Goal: Information Seeking & Learning: Learn about a topic

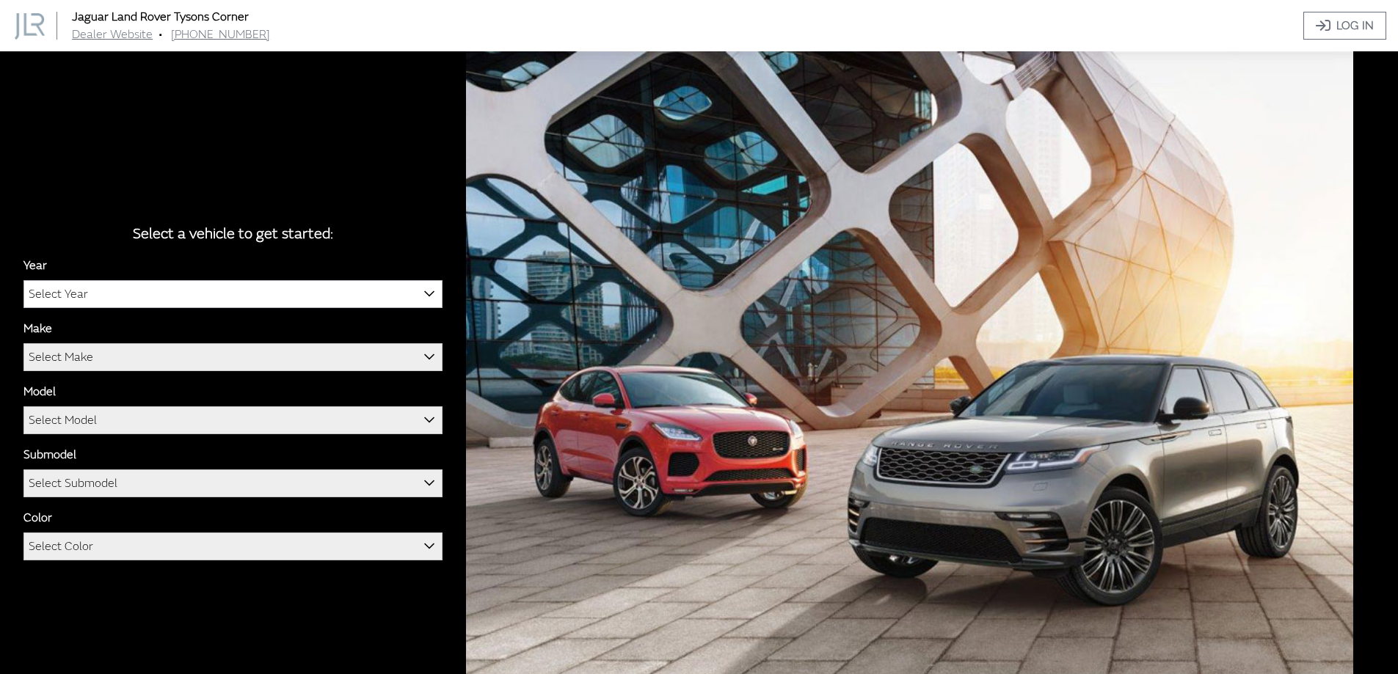
click at [324, 296] on span "Select Year" at bounding box center [233, 294] width 418 height 26
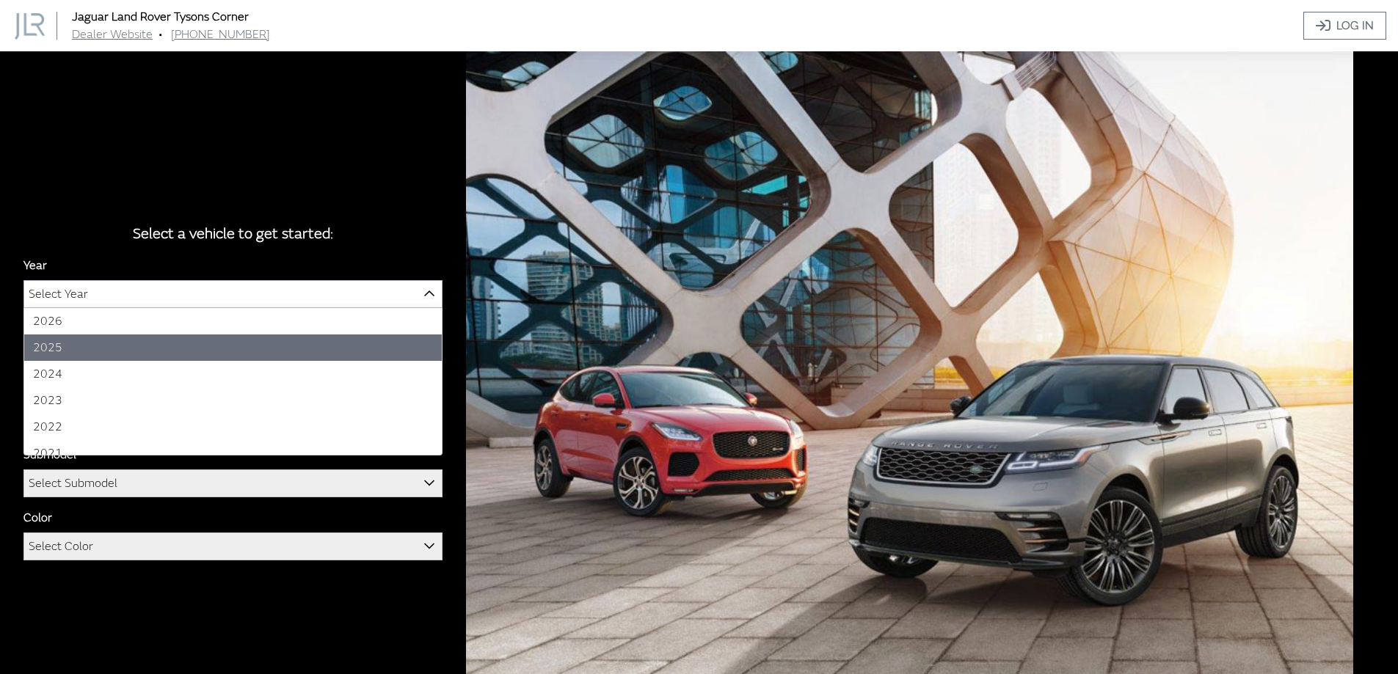
select select "43"
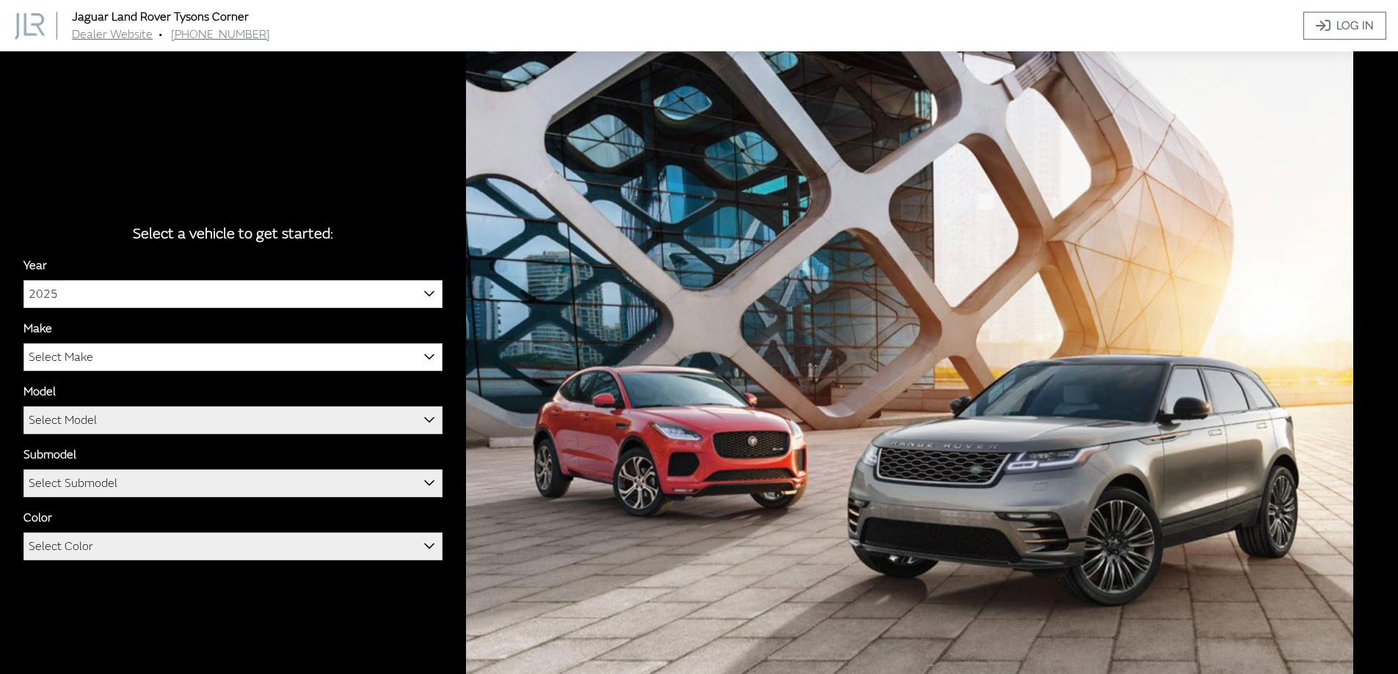
click at [114, 355] on span "Select Make" at bounding box center [233, 357] width 418 height 26
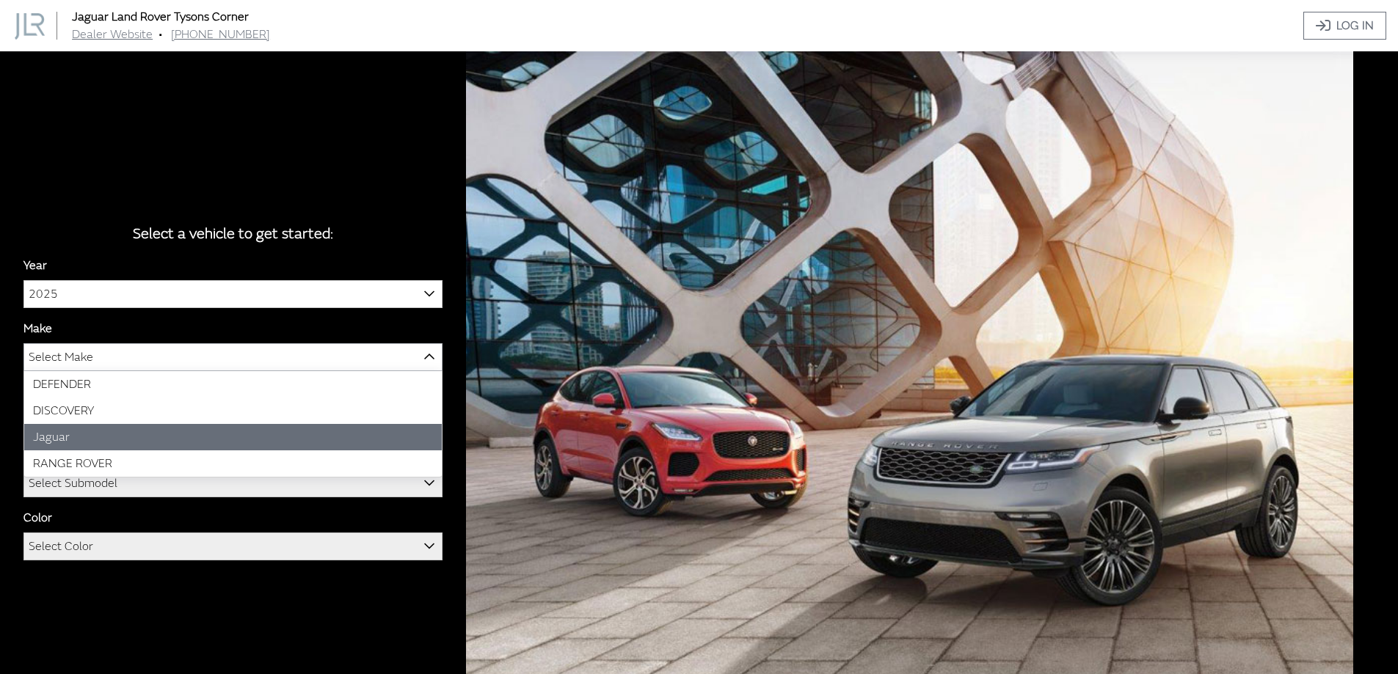
select select "38"
select select "822"
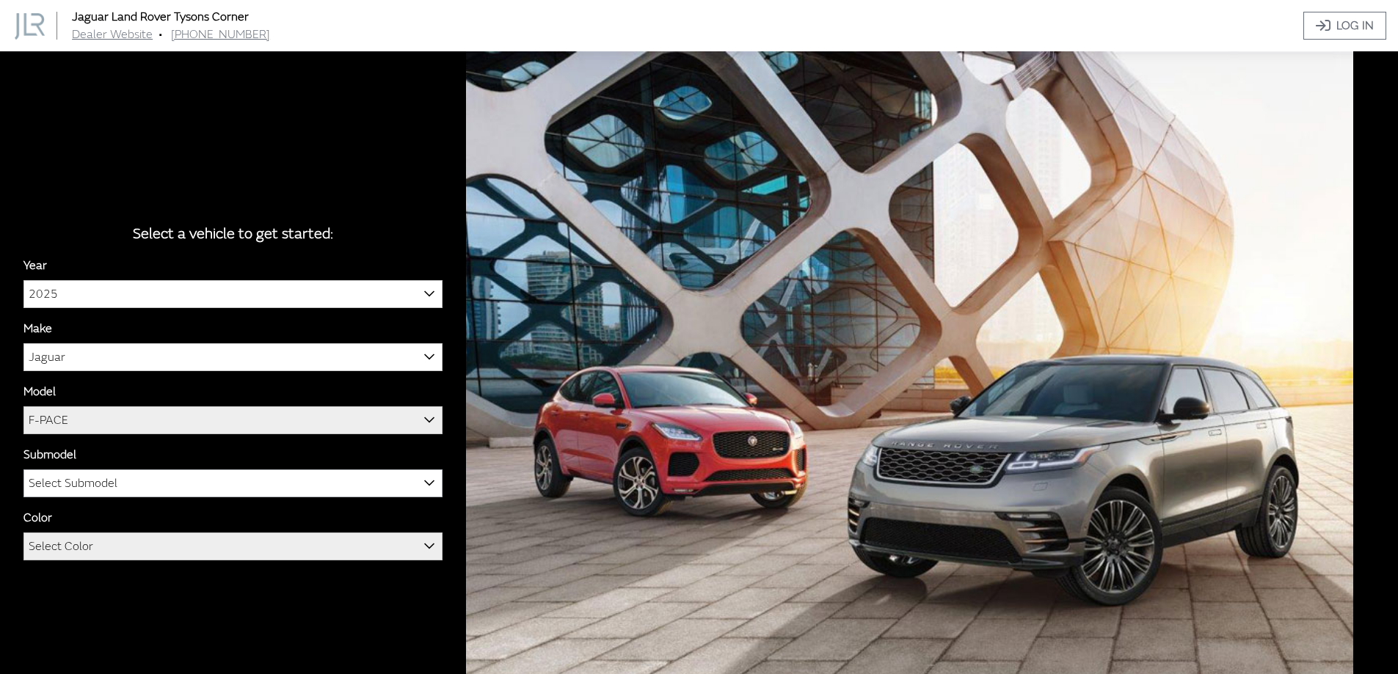
click at [110, 478] on span "Select Submodel" at bounding box center [73, 483] width 89 height 26
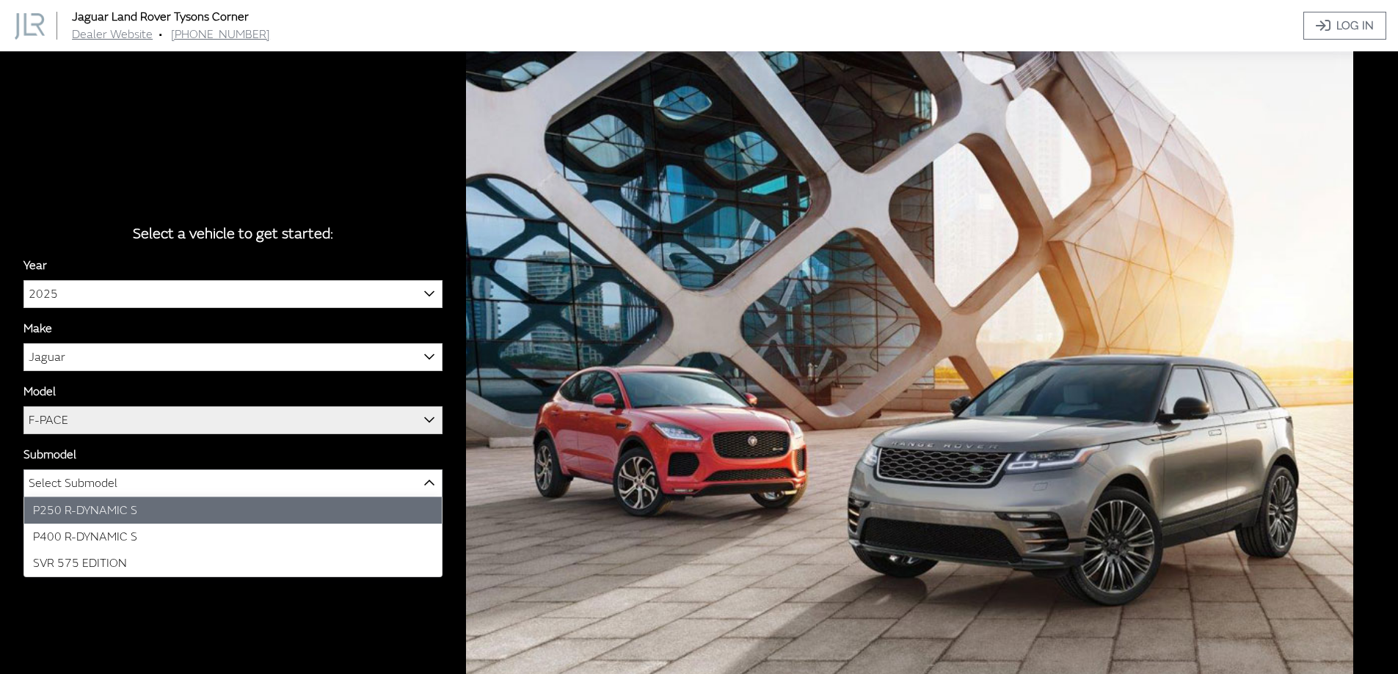
select select "4190"
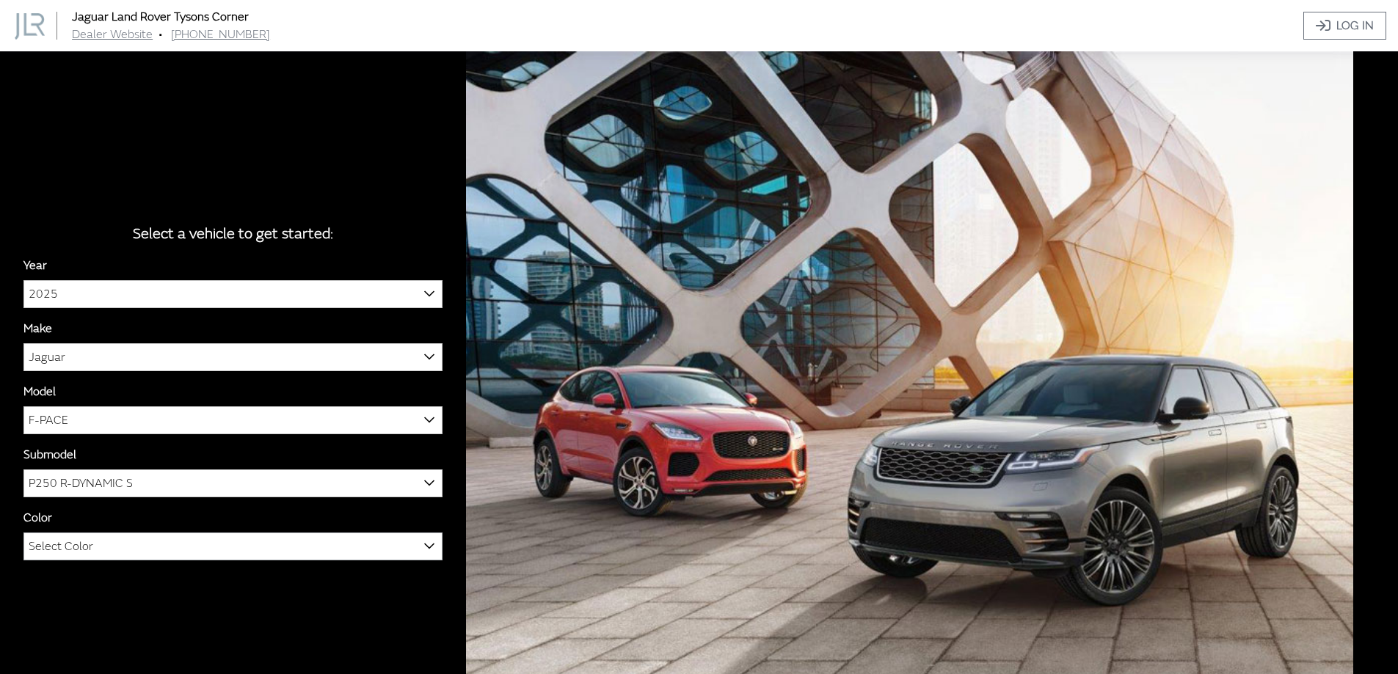
click at [120, 551] on span "Select Color" at bounding box center [233, 546] width 418 height 26
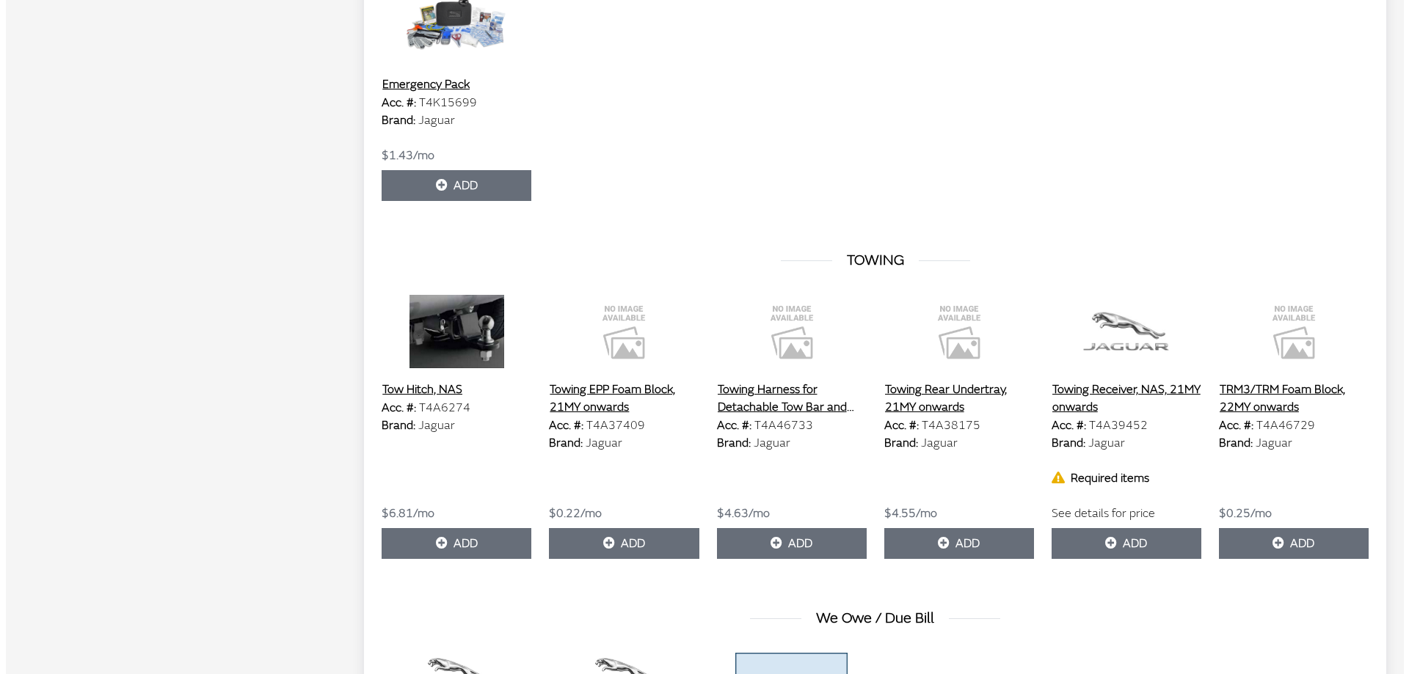
scroll to position [4552, 0]
click at [1067, 401] on button "Towing Receiver, NAS, 21MY onwards" at bounding box center [1121, 399] width 150 height 37
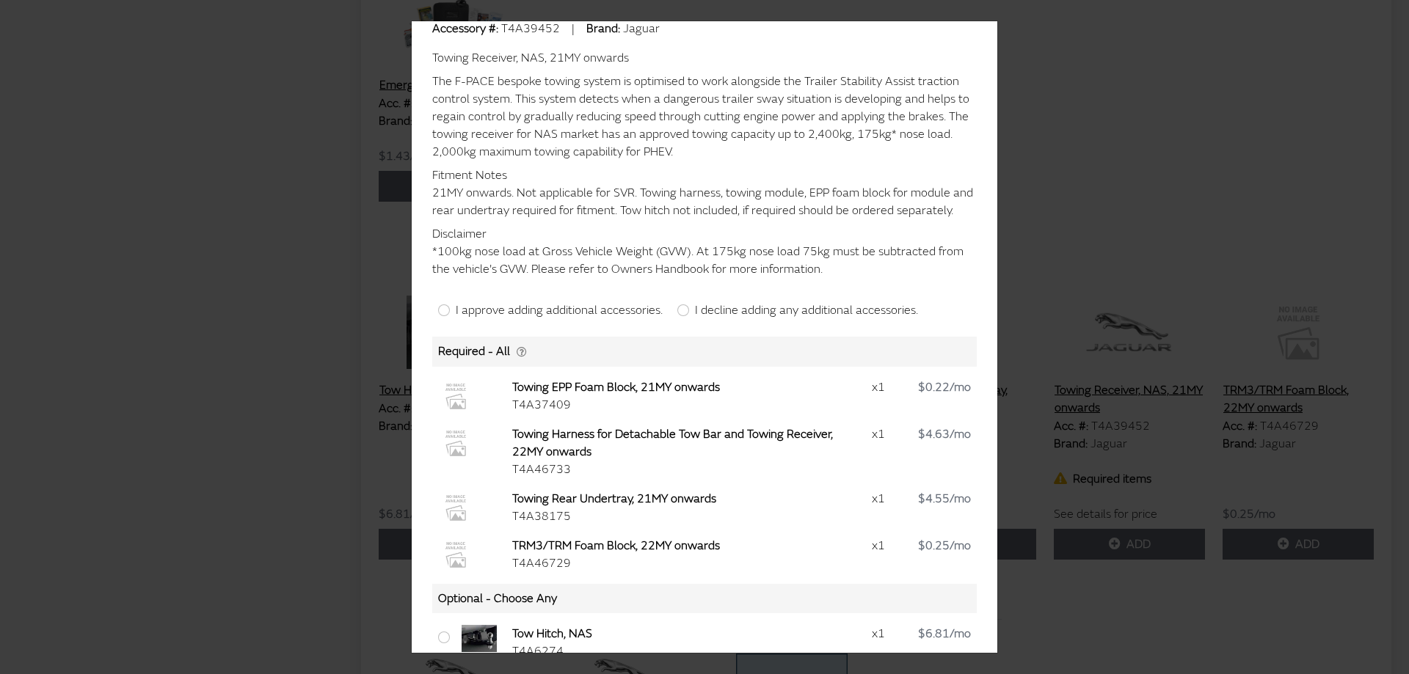
scroll to position [287, 0]
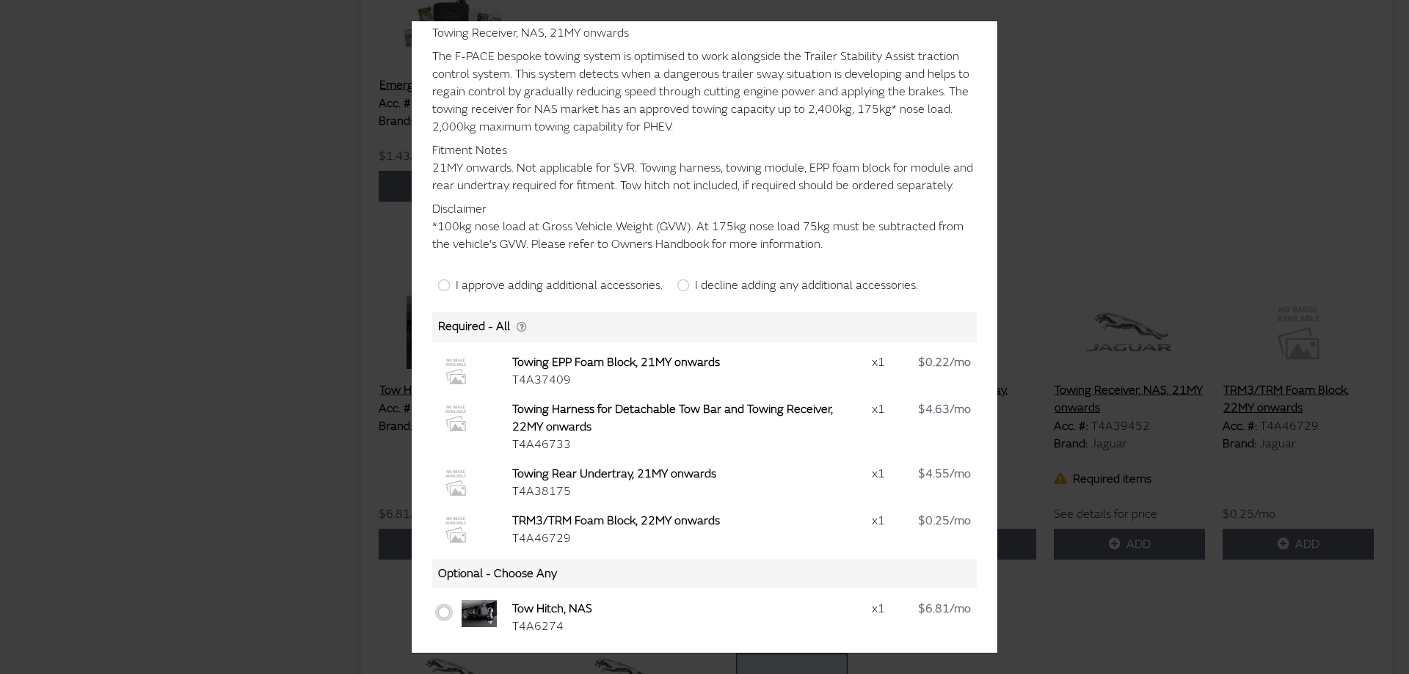
click at [442, 618] on input "checkbox" at bounding box center [444, 613] width 12 height 12
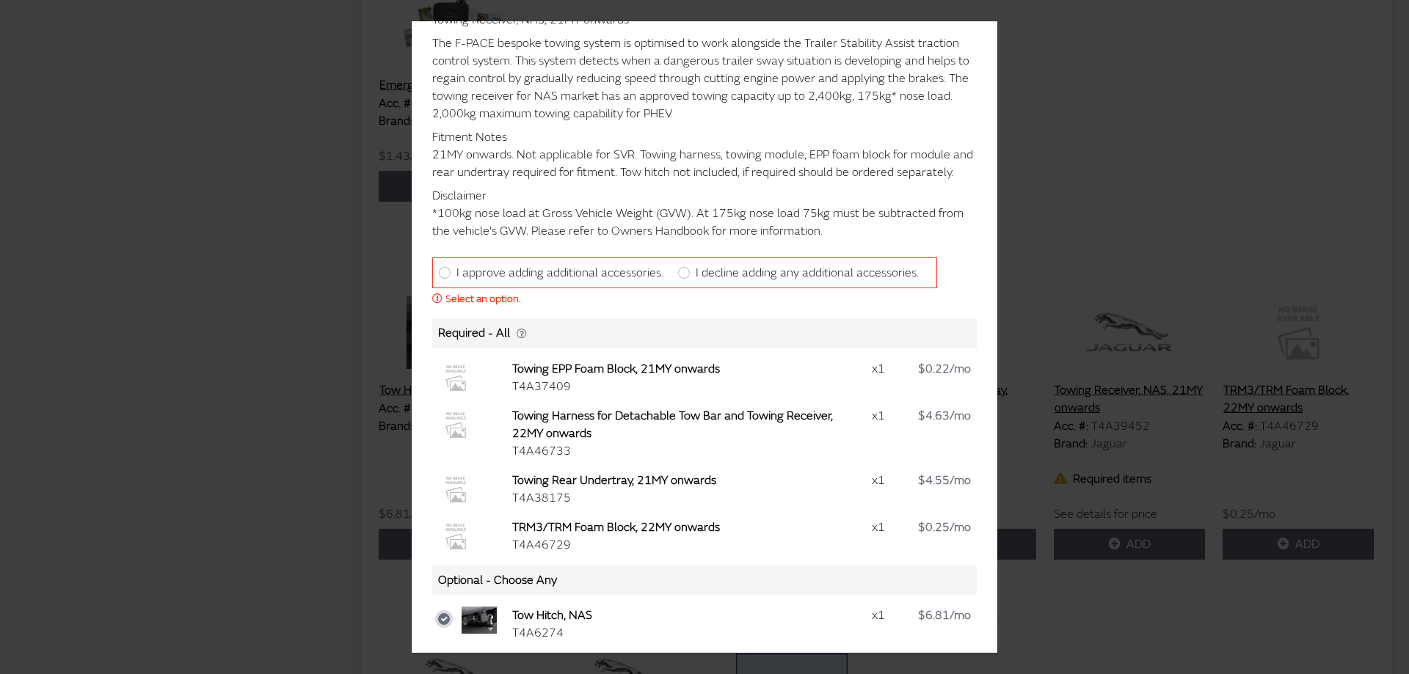
scroll to position [307, 0]
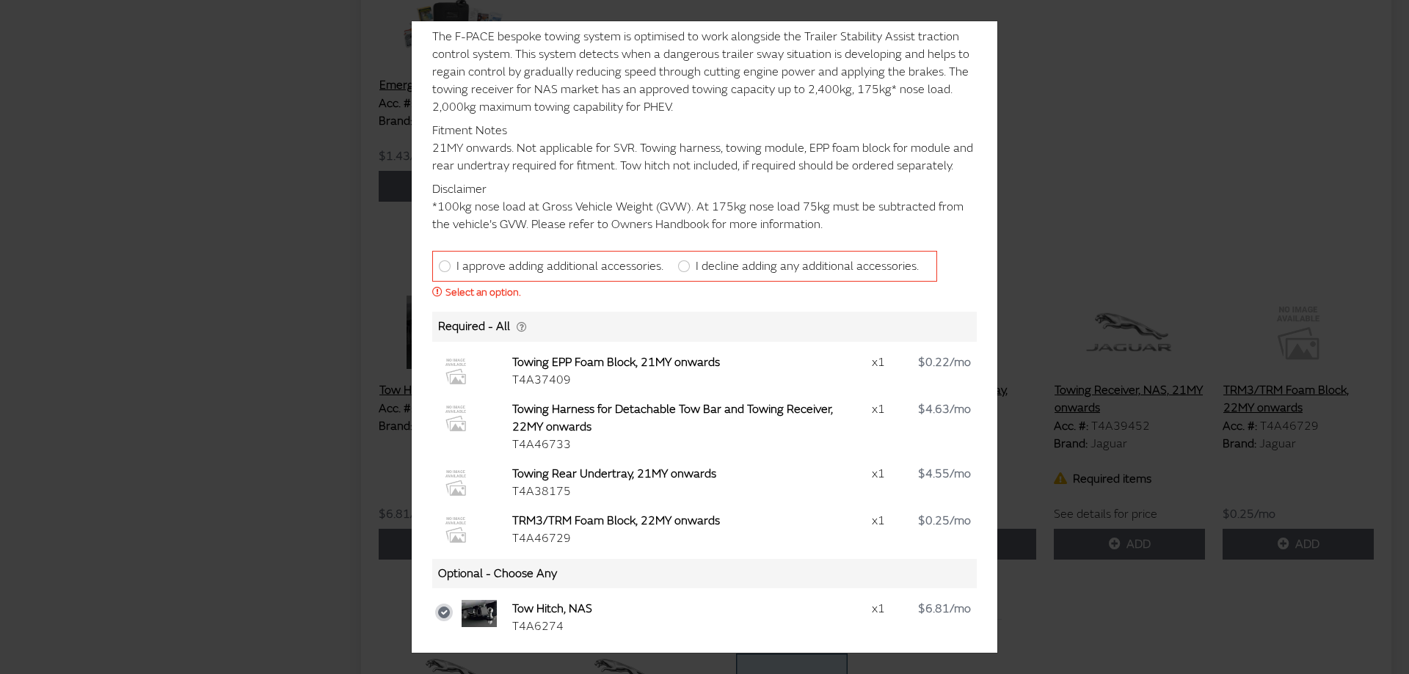
click at [441, 613] on input "checkbox" at bounding box center [444, 613] width 12 height 12
checkbox input "false"
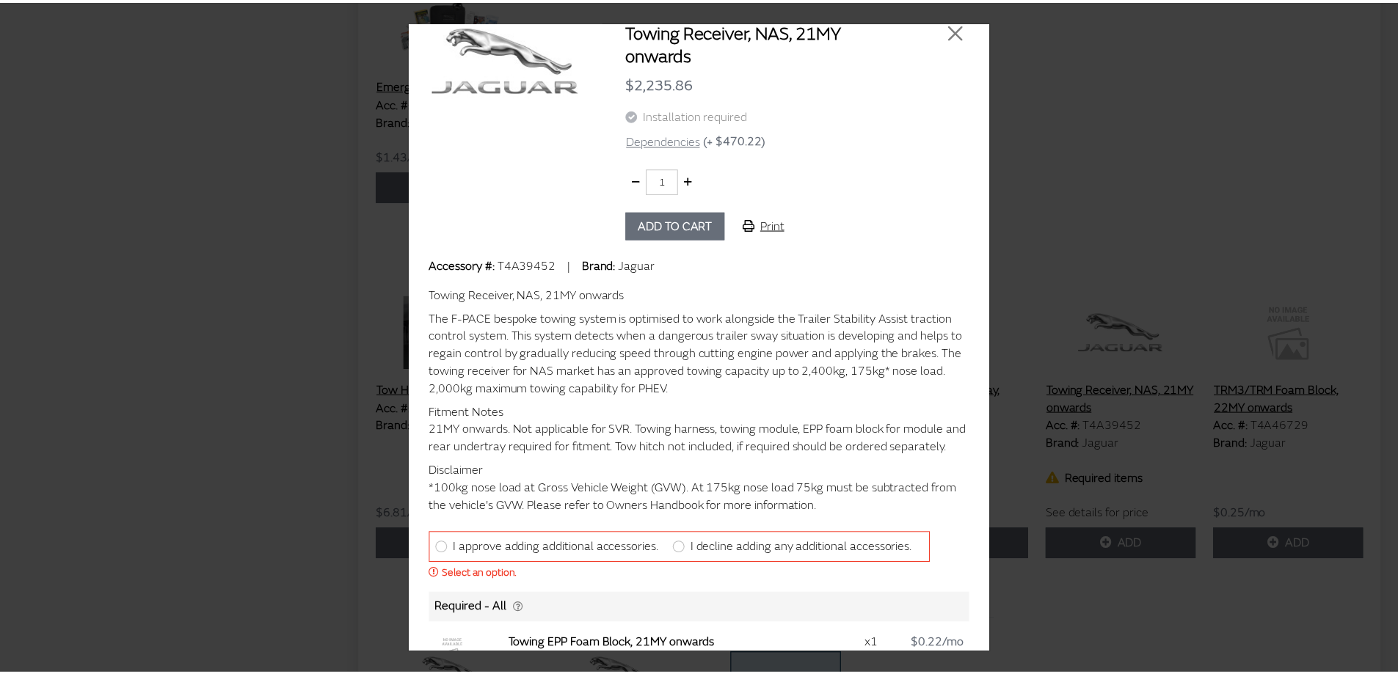
scroll to position [0, 0]
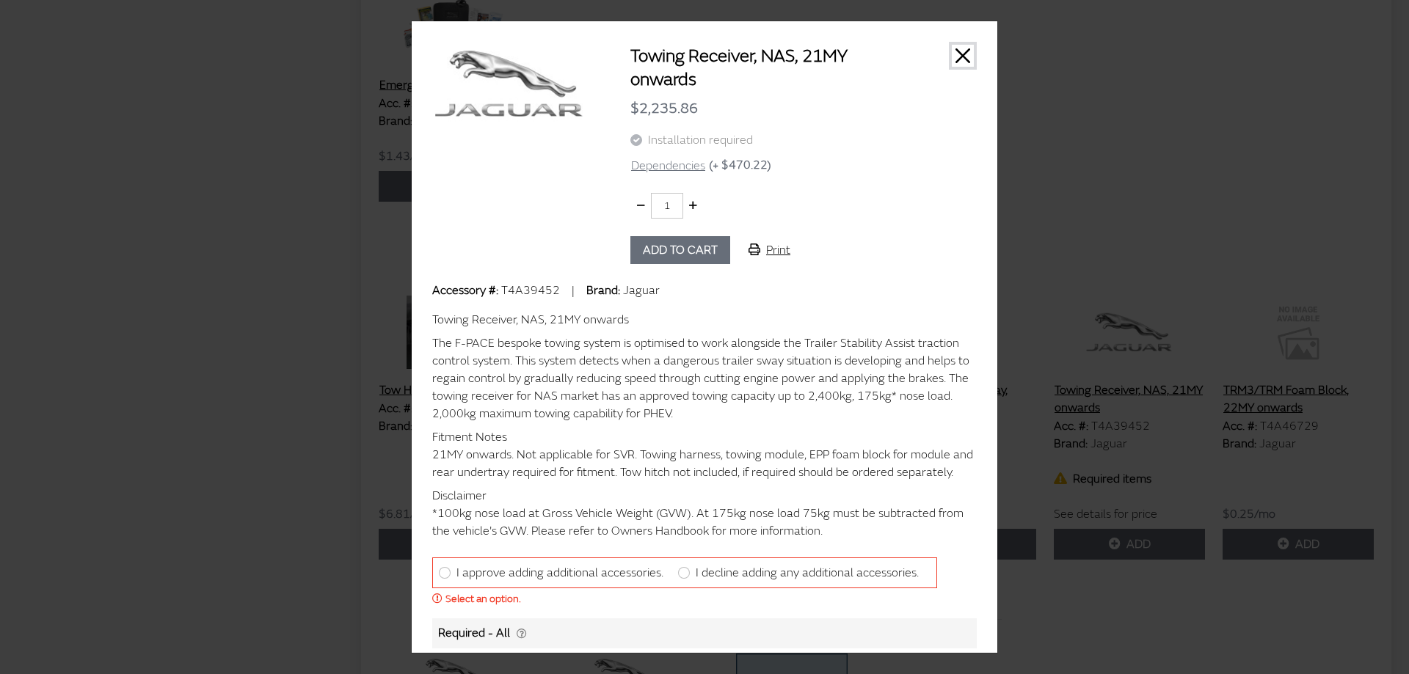
click at [955, 54] on button "Close" at bounding box center [963, 56] width 22 height 22
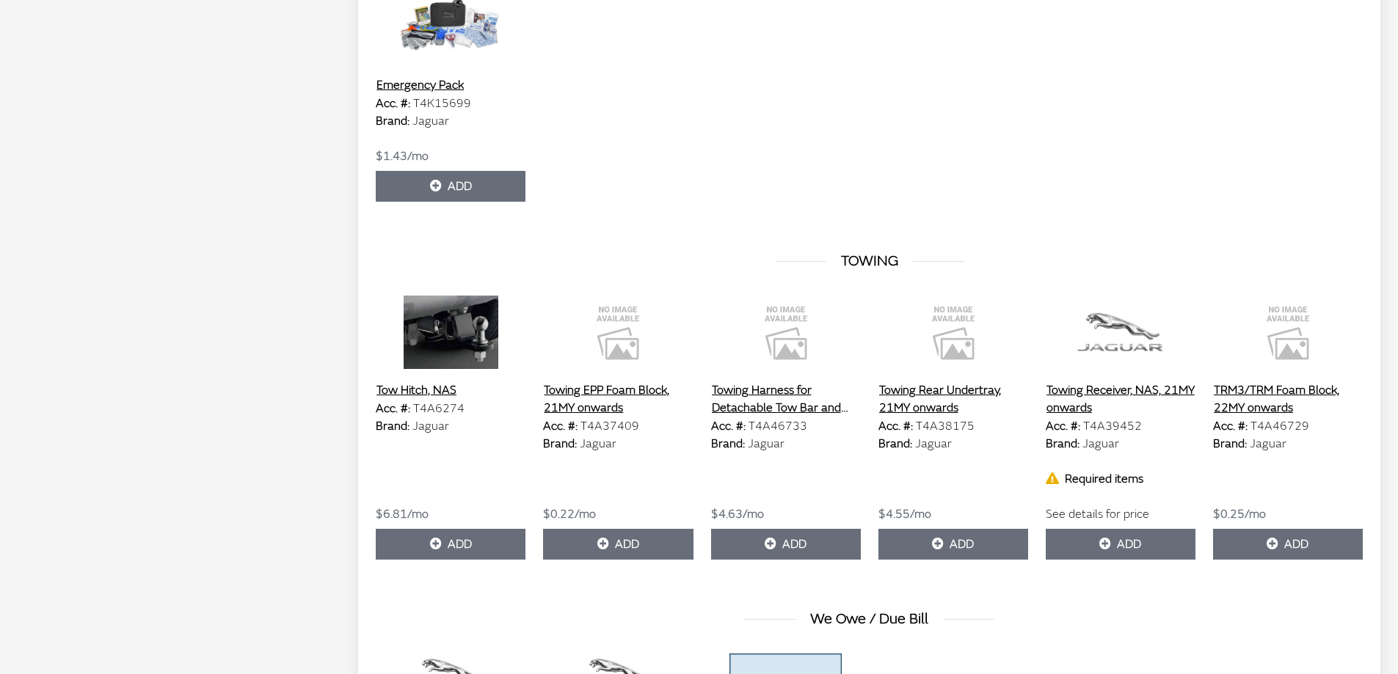
click at [609, 393] on button "Towing EPP Foam Block, 21MY onwards" at bounding box center [618, 399] width 150 height 37
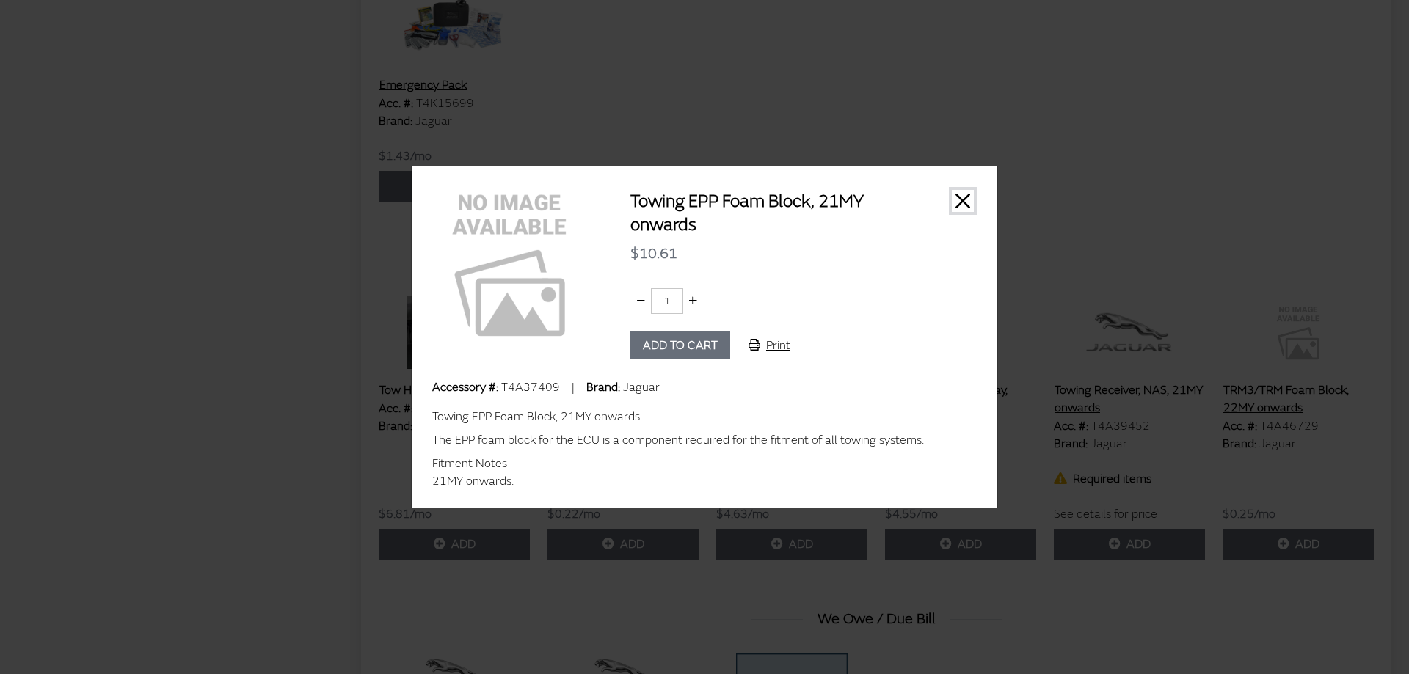
click at [960, 198] on button "Close" at bounding box center [963, 201] width 22 height 22
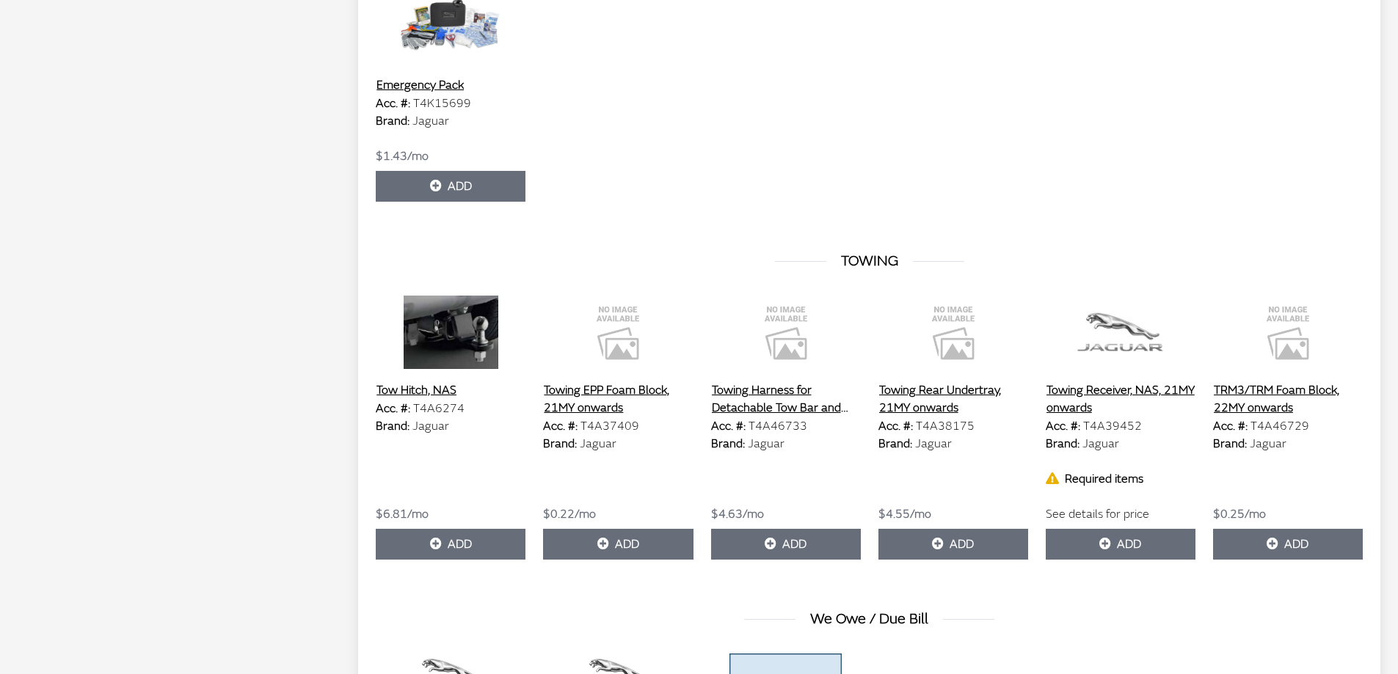
click at [944, 398] on button "Towing Rear Undertray, 21MY onwards" at bounding box center [953, 399] width 150 height 37
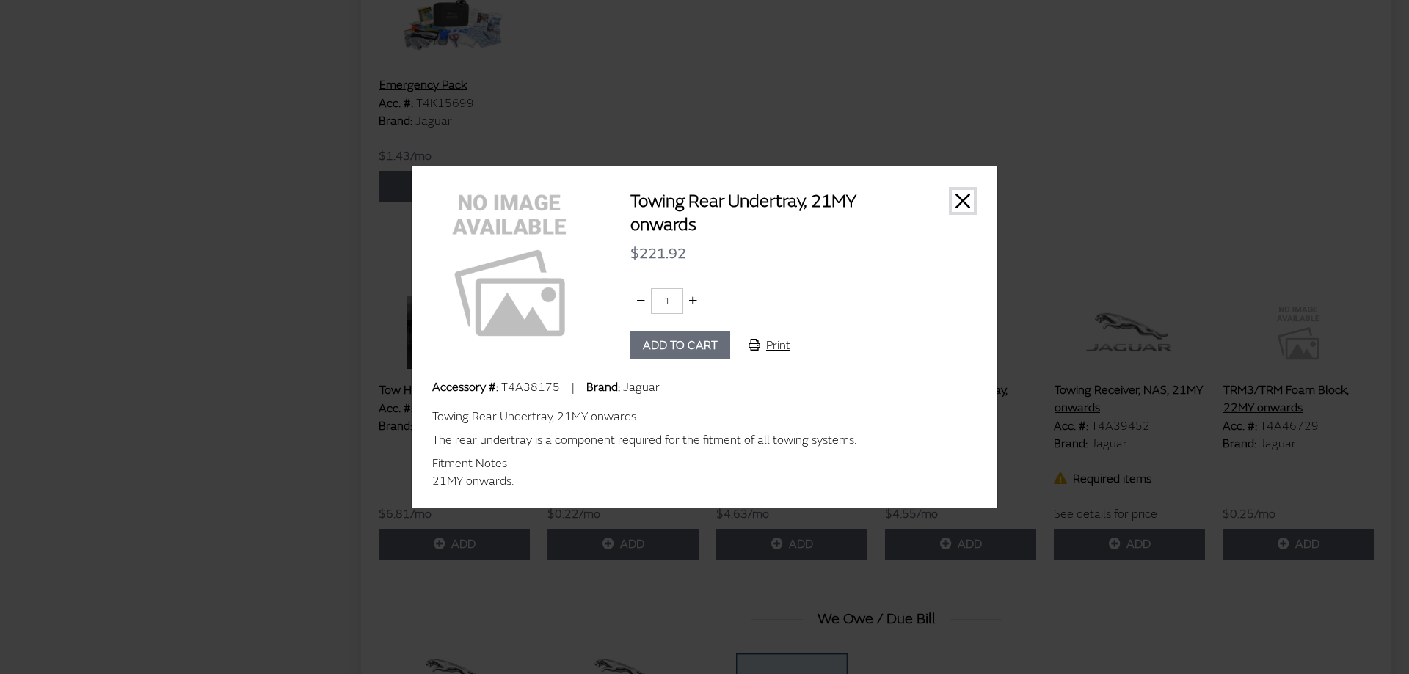
click at [961, 197] on button "Close" at bounding box center [963, 201] width 22 height 22
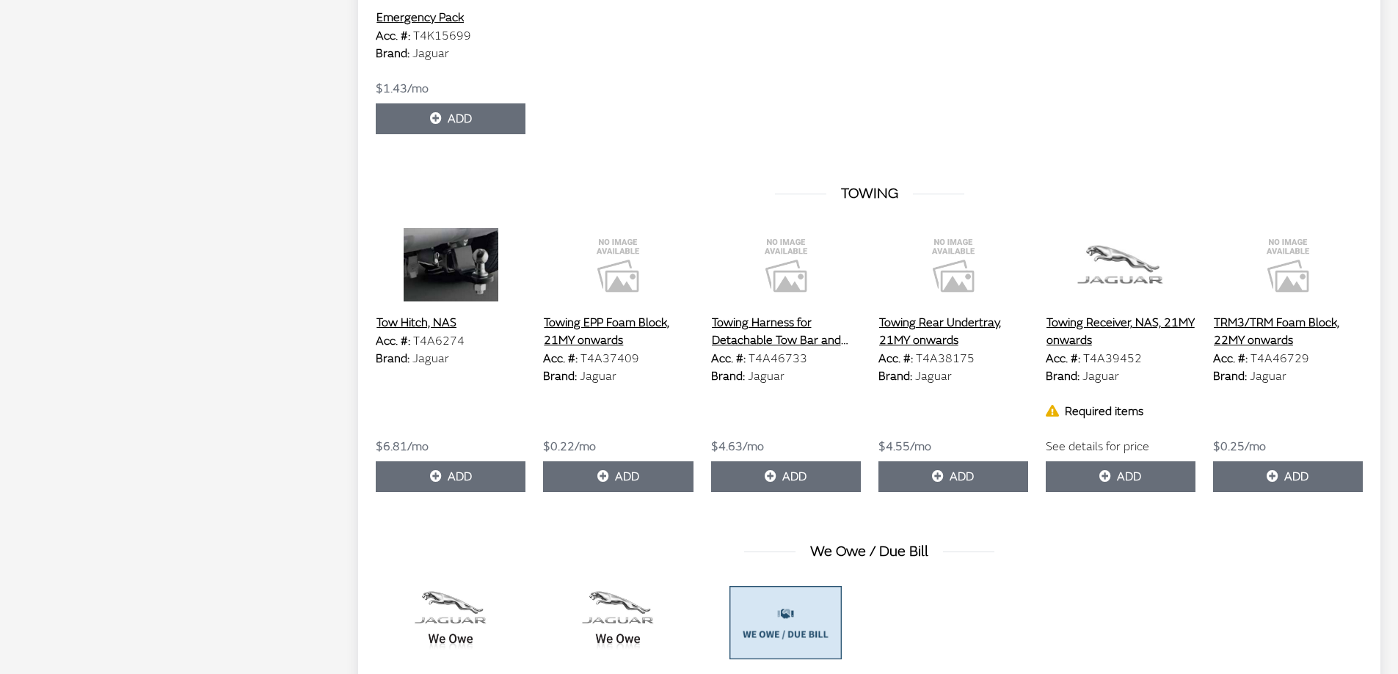
scroll to position [4626, 0]
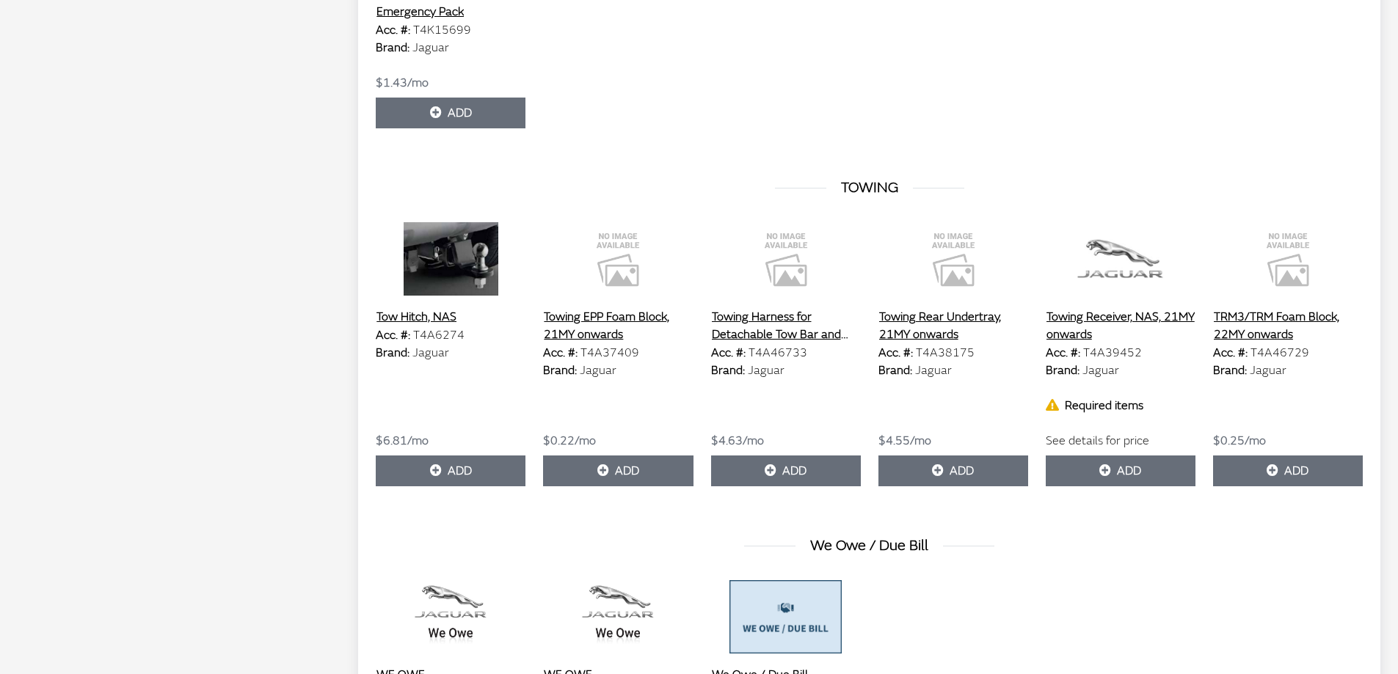
click at [1270, 311] on button "TRM3/TRM Foam Block, 22MY onwards" at bounding box center [1288, 325] width 150 height 37
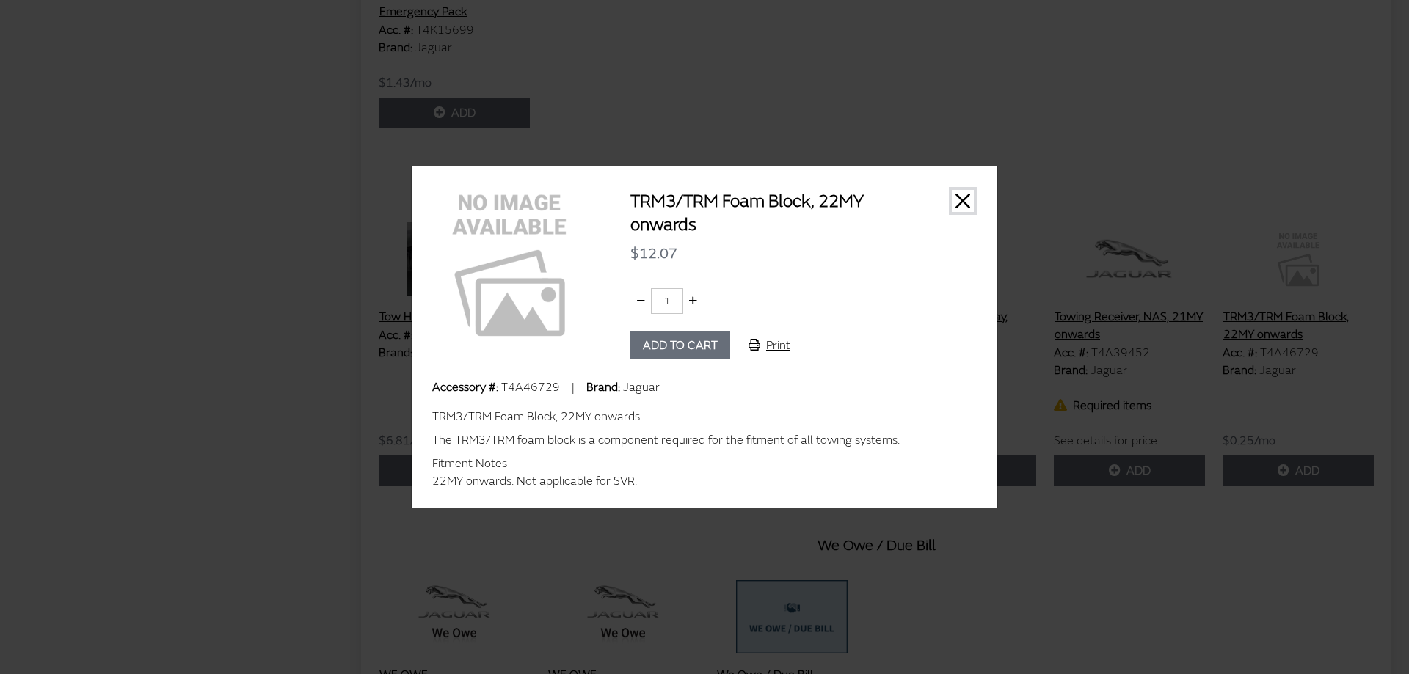
click at [965, 191] on button "Close" at bounding box center [963, 201] width 22 height 22
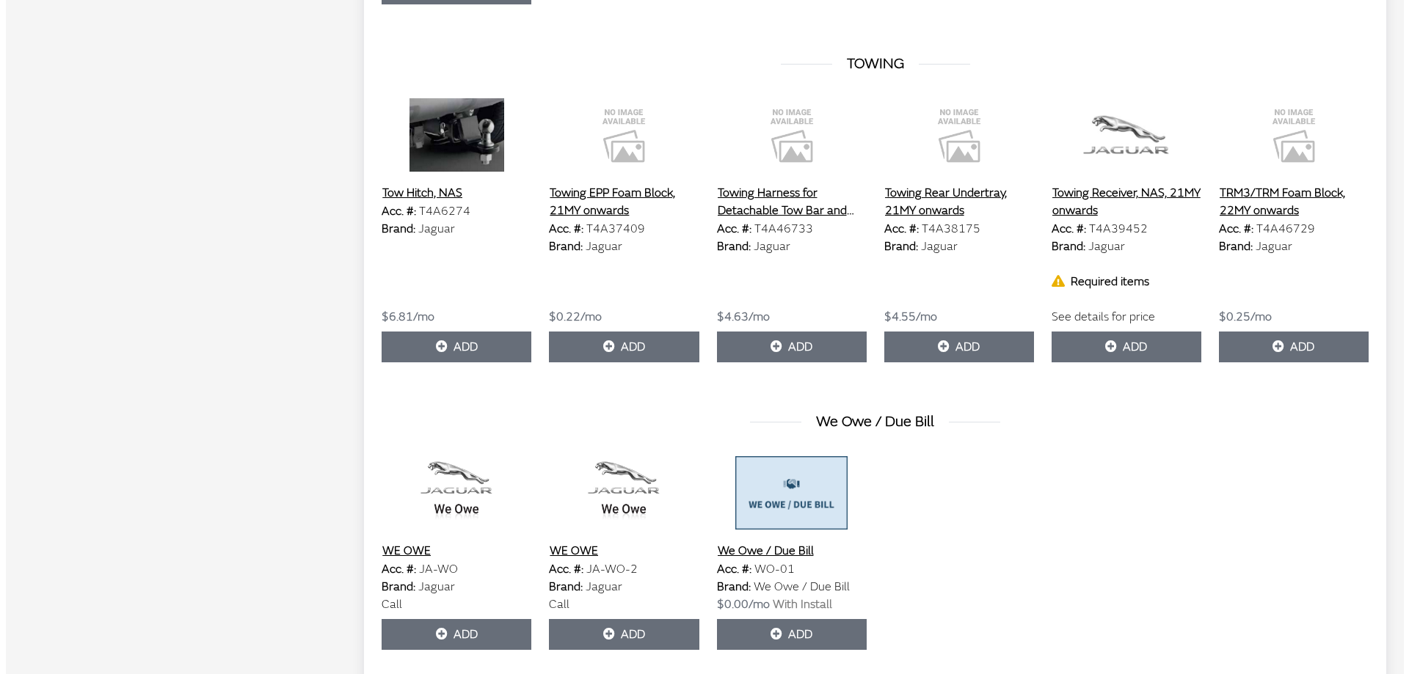
scroll to position [4846, 0]
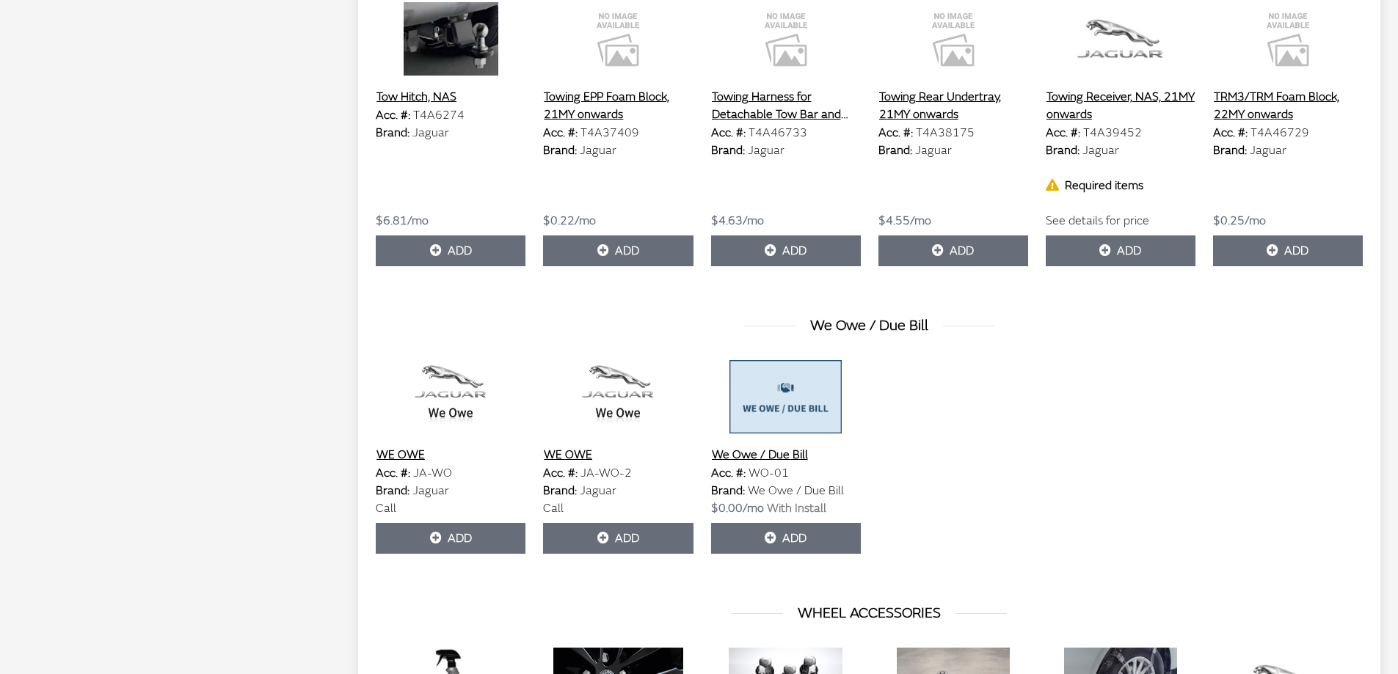
click at [1082, 114] on button "Towing Receiver, NAS, 21MY onwards" at bounding box center [1121, 105] width 150 height 37
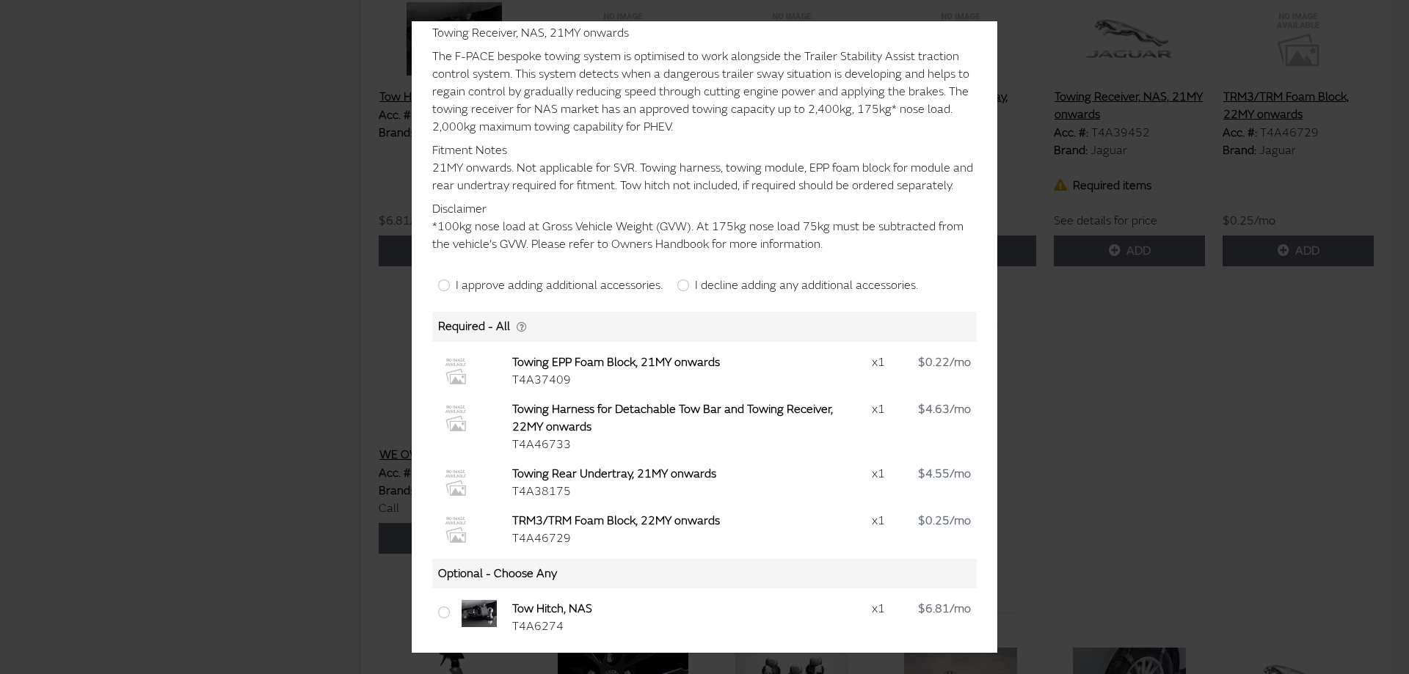
scroll to position [0, 0]
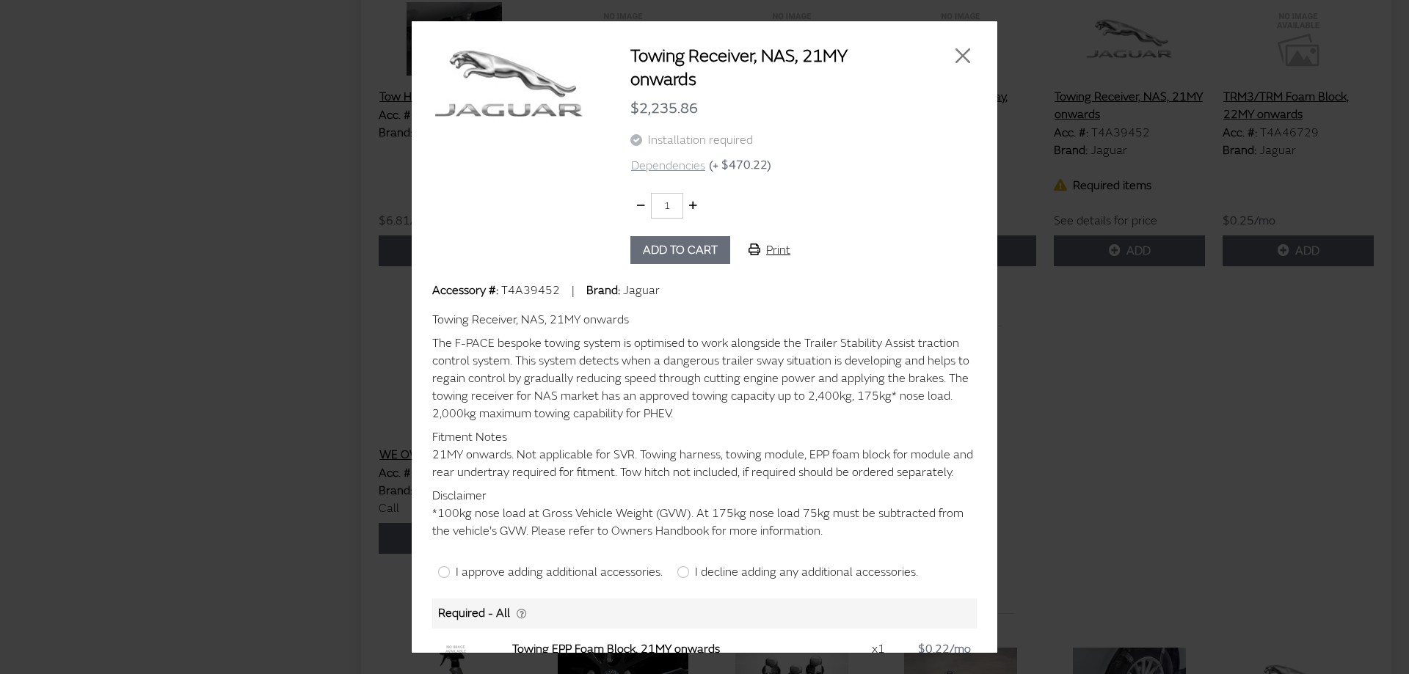
click at [685, 164] on button "Dependencies" at bounding box center [668, 165] width 76 height 19
click at [956, 49] on button "Close" at bounding box center [963, 56] width 22 height 22
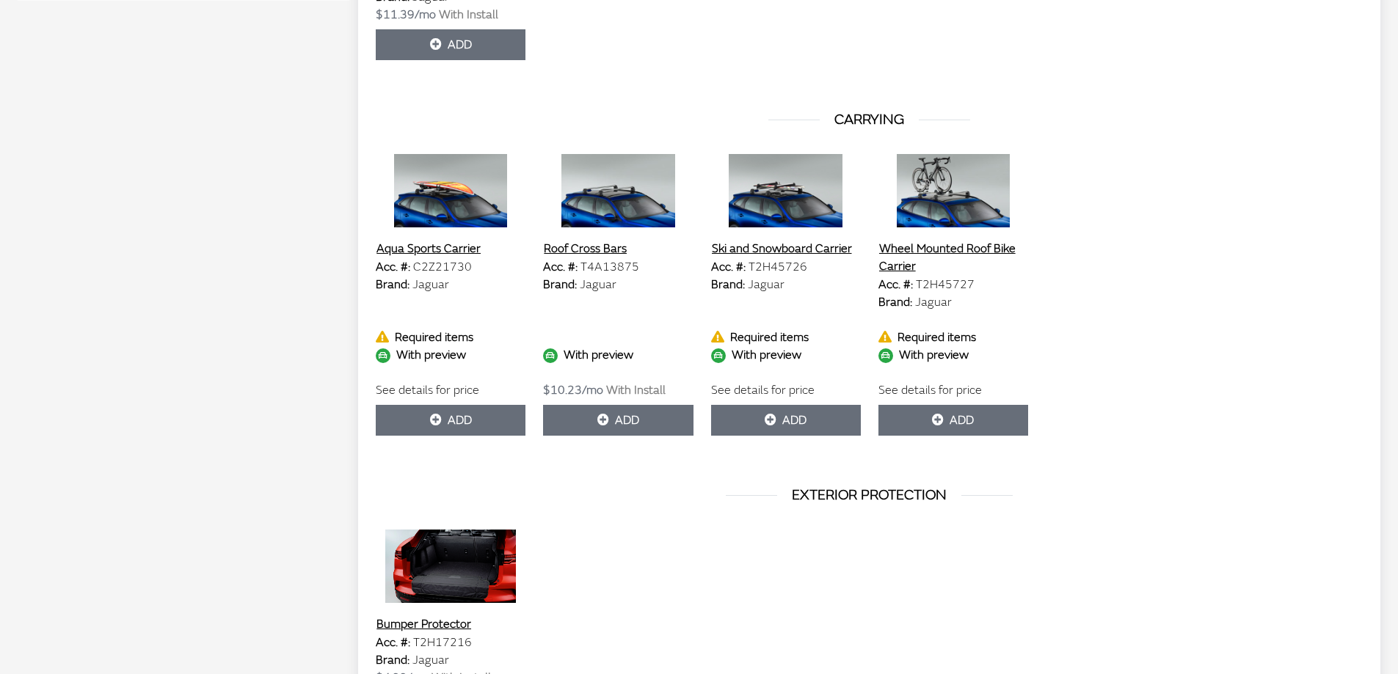
scroll to position [807, 0]
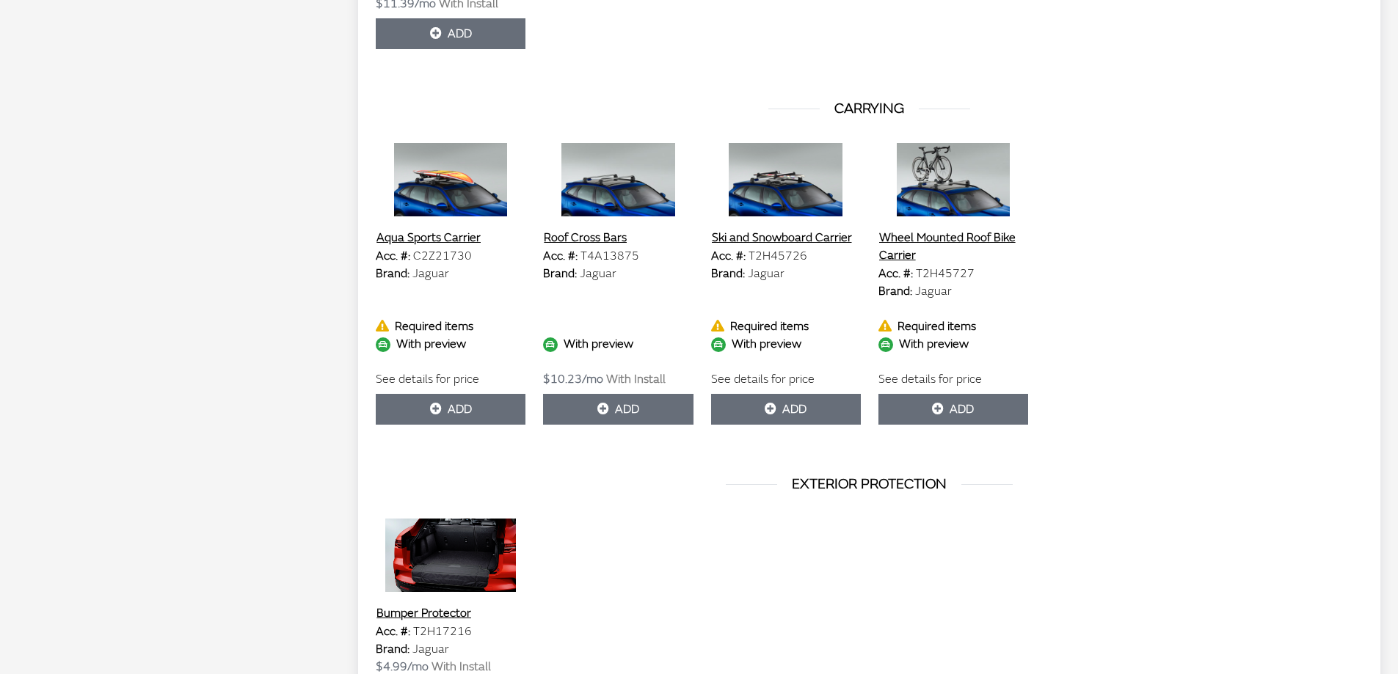
click at [431, 241] on button "Aqua Sports Carrier" at bounding box center [429, 237] width 106 height 19
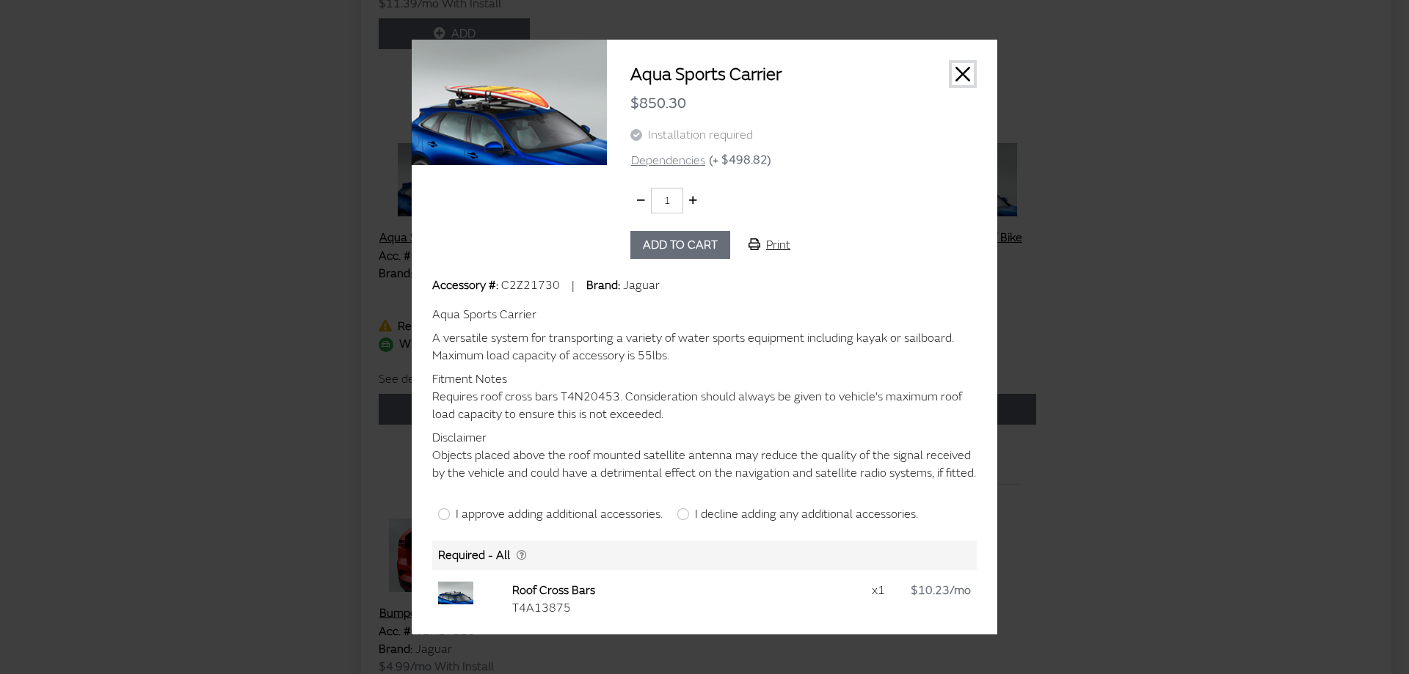
click at [960, 70] on button "Close" at bounding box center [963, 74] width 22 height 22
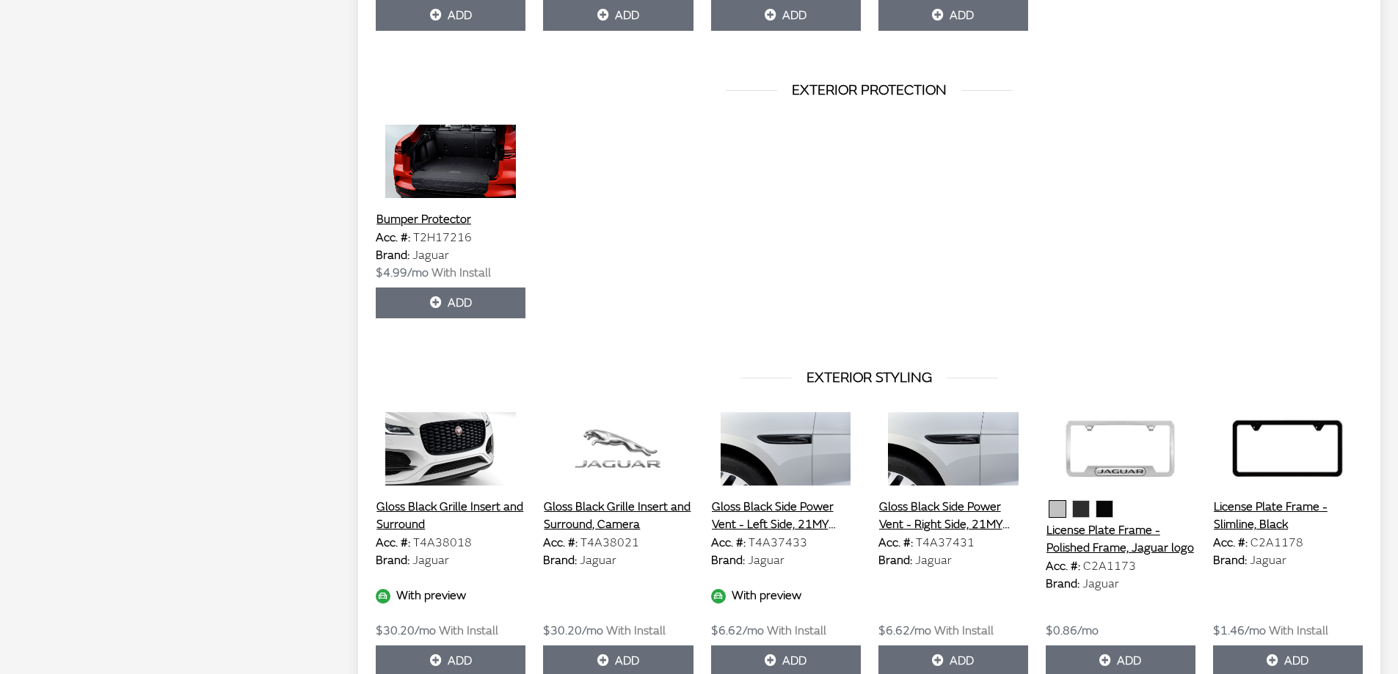
scroll to position [1247, 0]
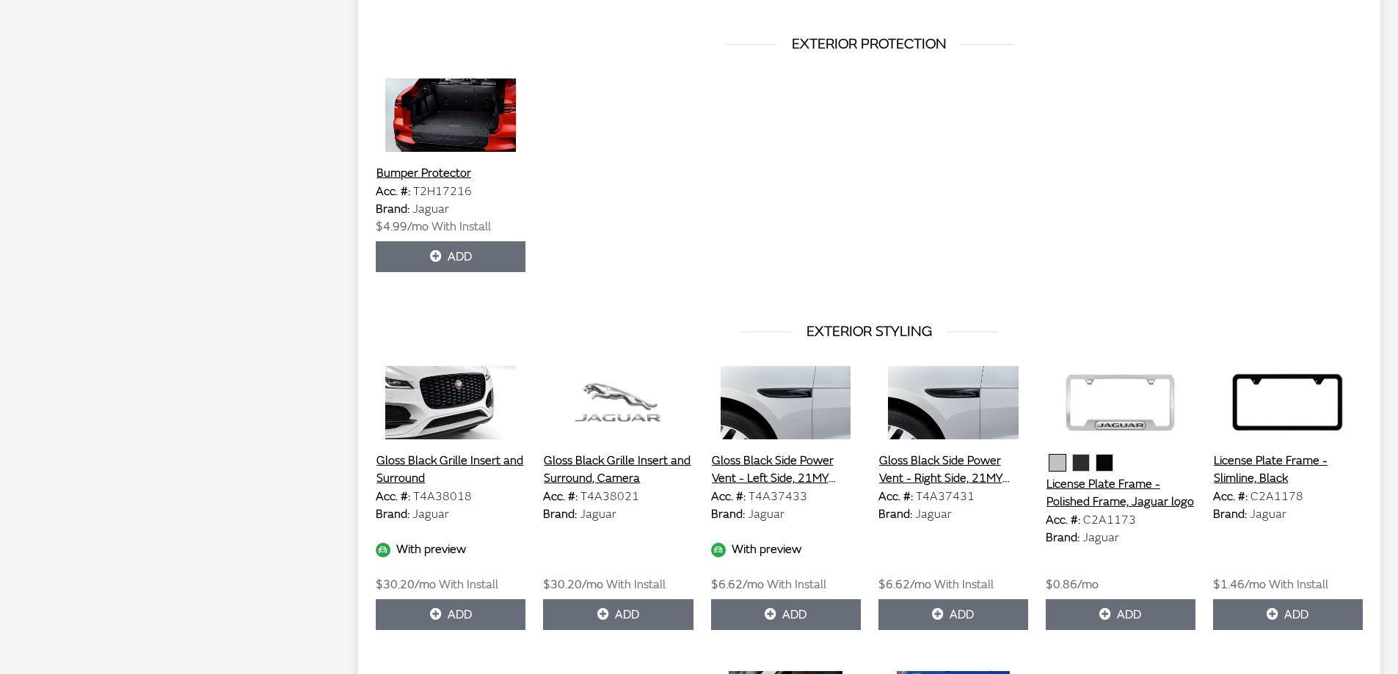
click at [416, 469] on button "Gloss Black Grille Insert and Surround" at bounding box center [451, 469] width 150 height 37
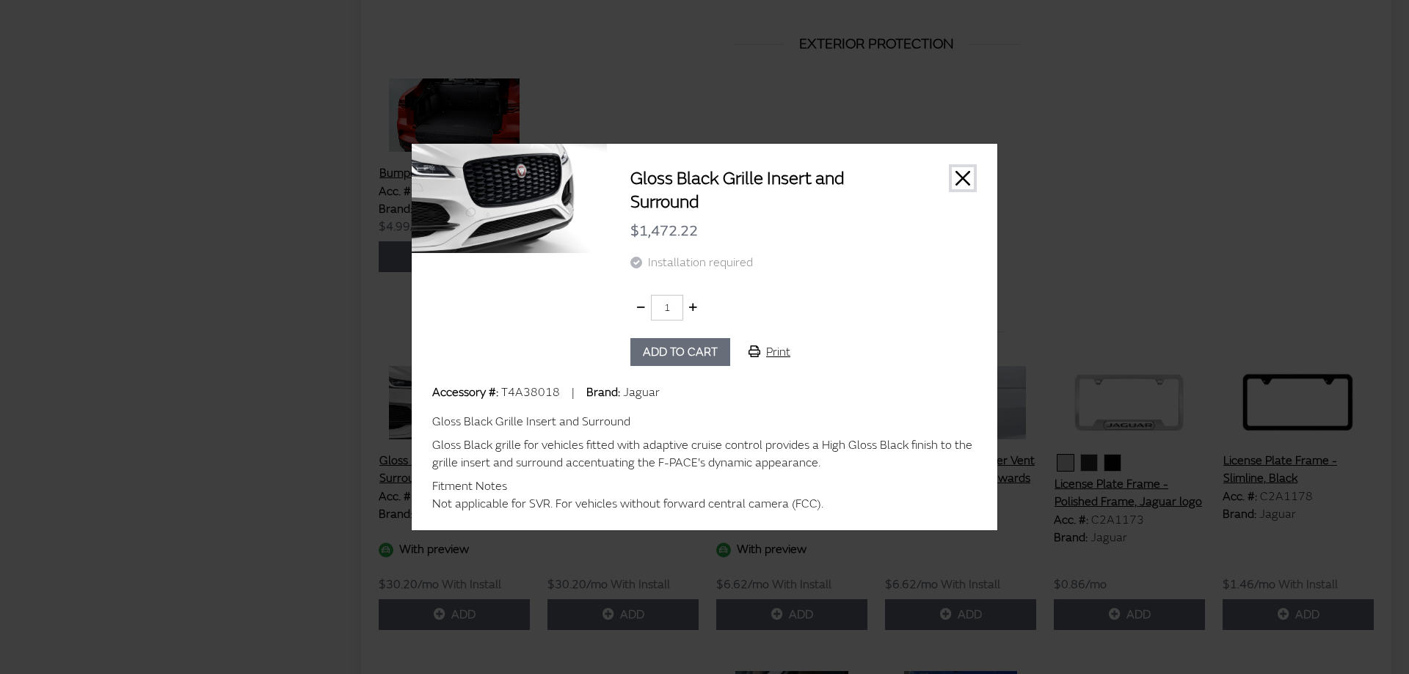
click at [958, 175] on button "Close" at bounding box center [963, 178] width 22 height 22
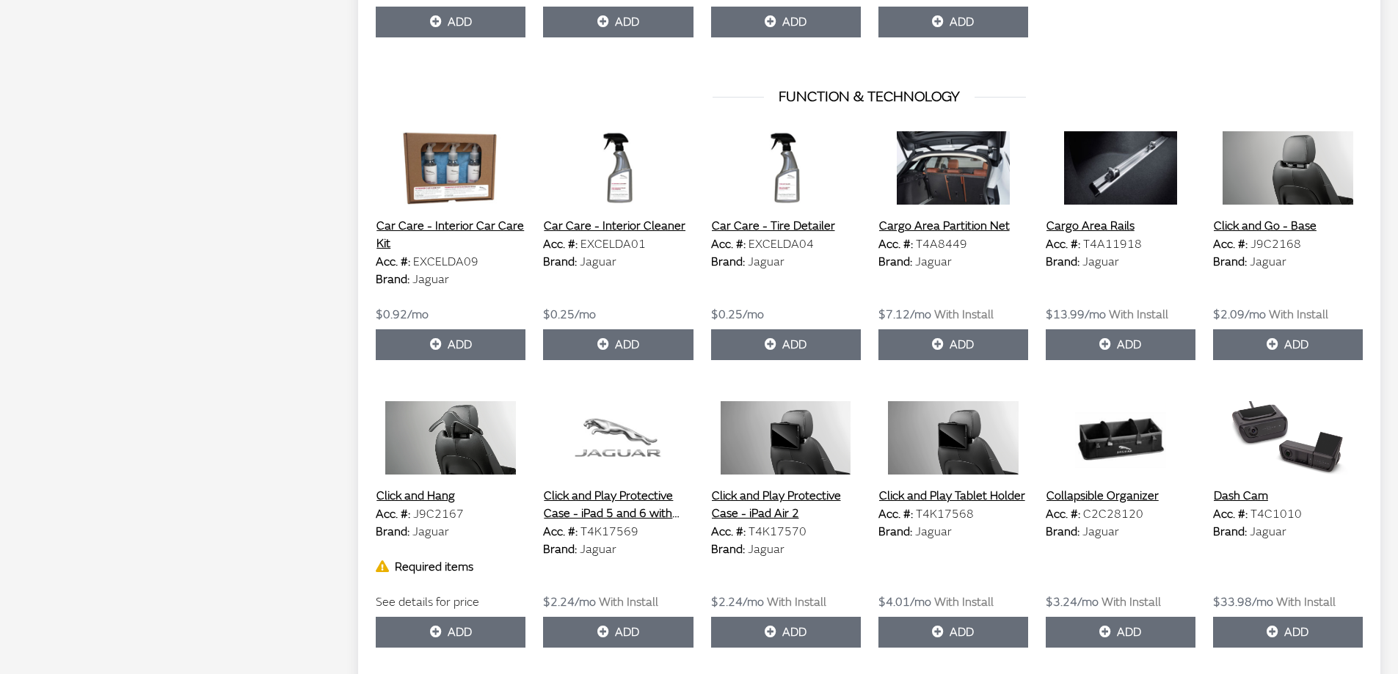
scroll to position [2348, 0]
